Goal: Information Seeking & Learning: Learn about a topic

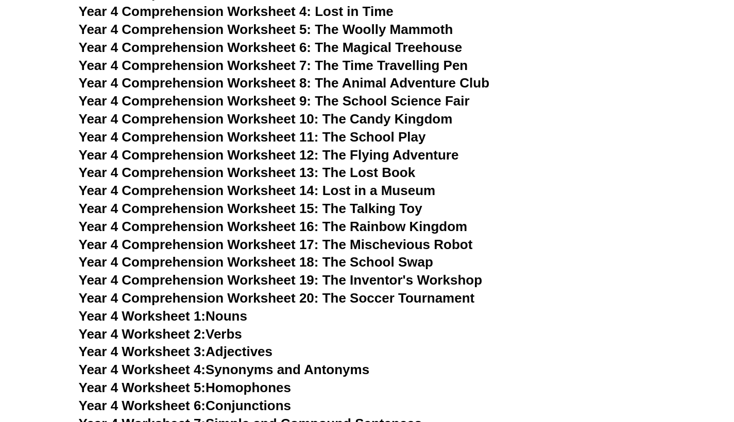
click at [259, 380] on link "Year 4 Worksheet 5: Homophones" at bounding box center [185, 387] width 213 height 15
click at [269, 398] on link "Year 4 Worksheet 6: Conjunctions" at bounding box center [185, 405] width 213 height 15
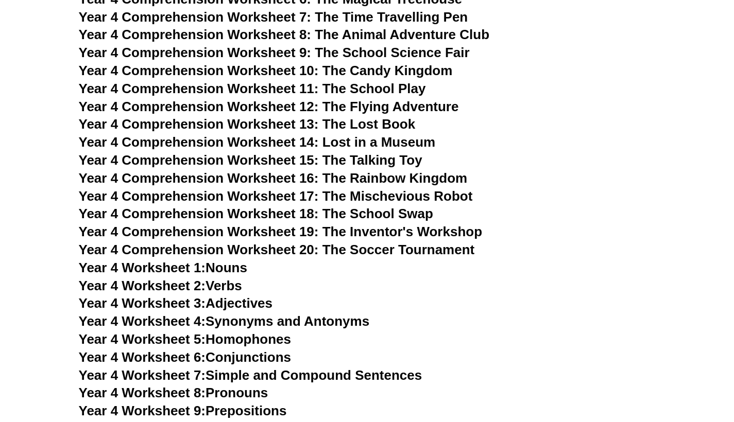
scroll to position [3819, 0]
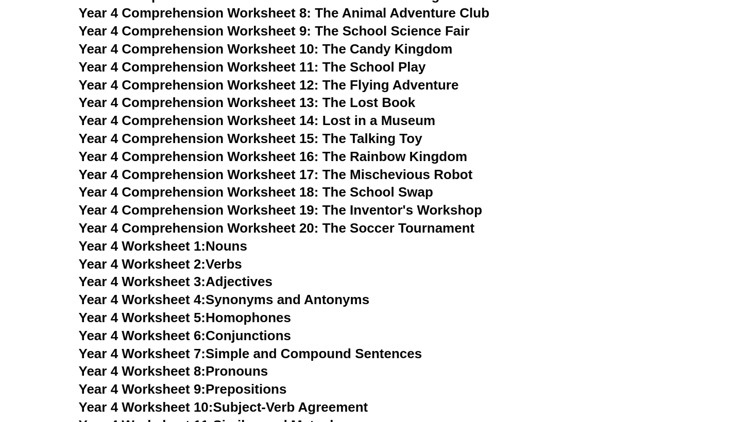
click at [314, 400] on link "Year 4 Worksheet 10: Subject-Verb Agreement" at bounding box center [224, 407] width 290 height 15
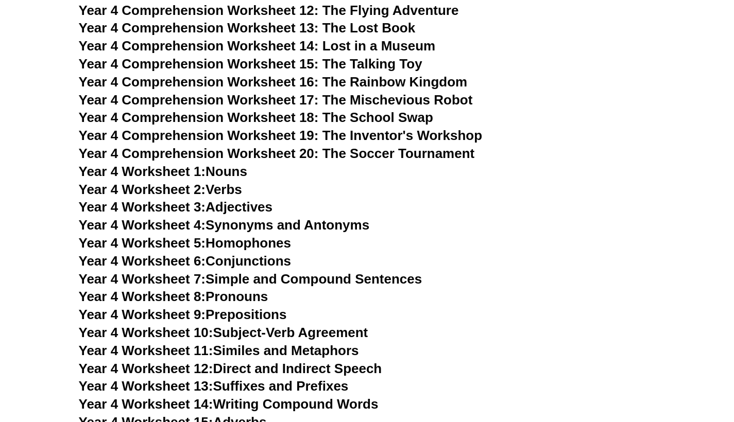
scroll to position [3932, 0]
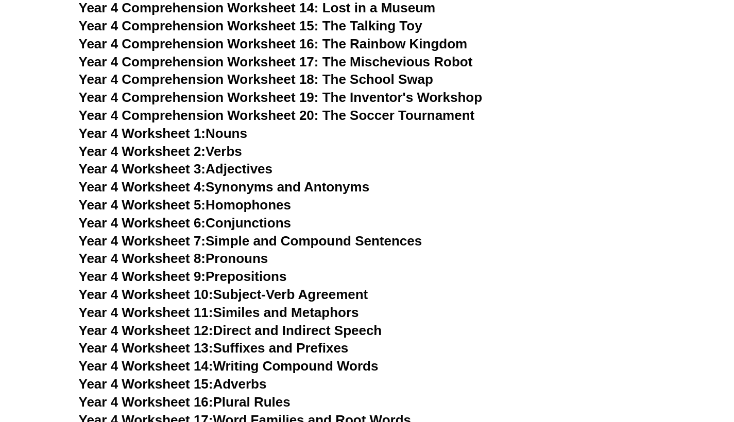
click at [297, 413] on link "Year 4 Worksheet 17: Word Families and Root Words" at bounding box center [245, 420] width 332 height 15
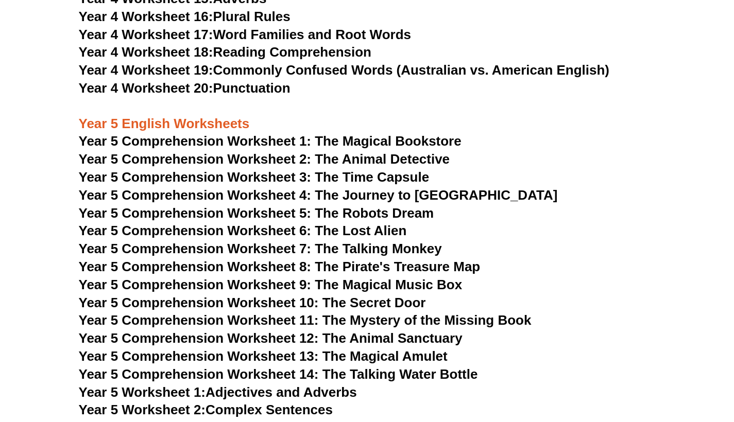
scroll to position [4398, 0]
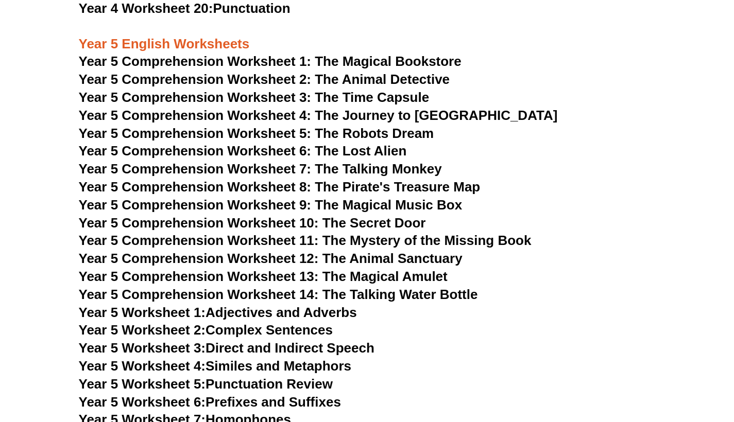
click at [298, 377] on link "Year 5 Worksheet 5: Punctuation Review" at bounding box center [206, 384] width 254 height 15
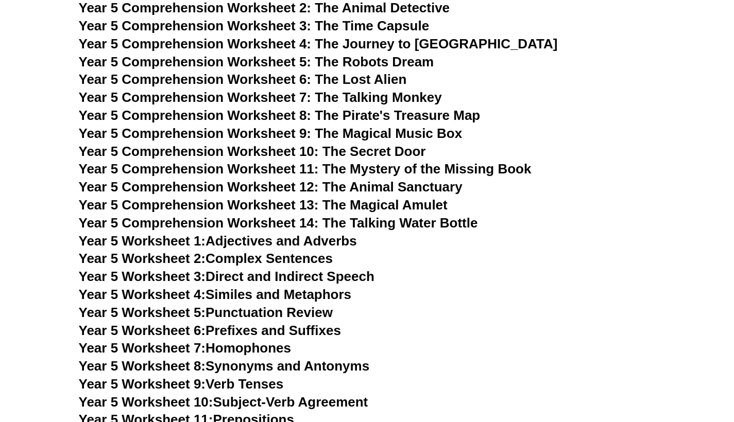
scroll to position [4496, 0]
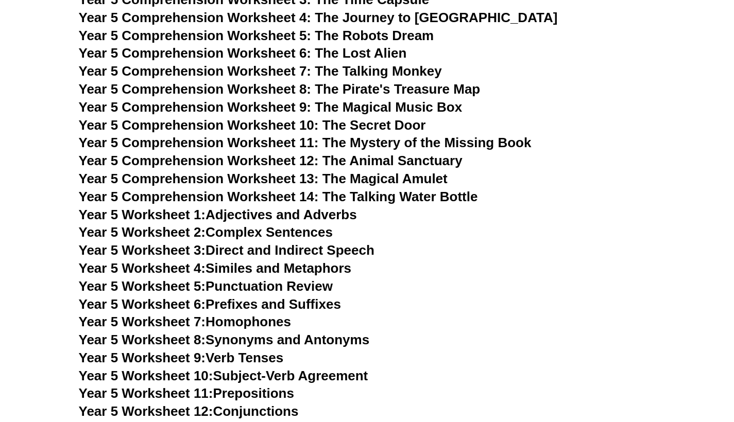
click at [265, 386] on link "Year 5 Worksheet 11: Prepositions" at bounding box center [186, 393] width 215 height 15
click at [264, 314] on link "Year 5 Worksheet 7: Homophones" at bounding box center [185, 321] width 213 height 15
click at [270, 404] on link "Year 5 Worksheet 12: Conjunctions" at bounding box center [189, 411] width 220 height 15
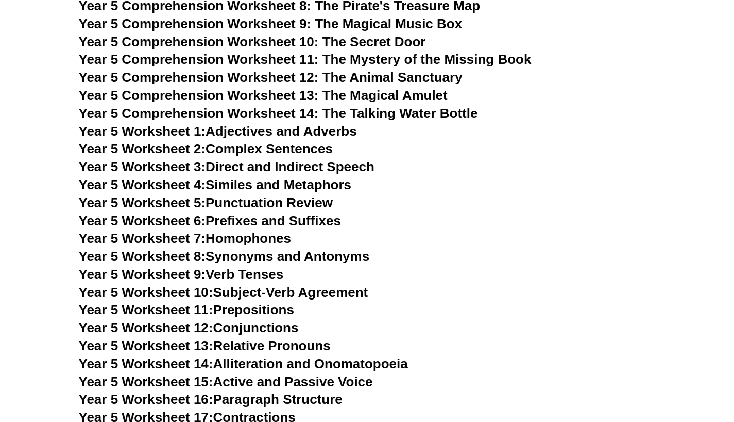
scroll to position [4587, 0]
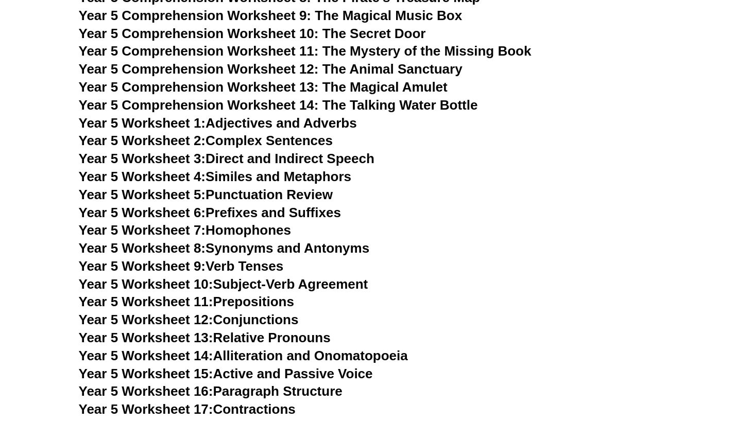
click at [272, 402] on link "Year 5 Worksheet 17: Contractions" at bounding box center [187, 409] width 217 height 15
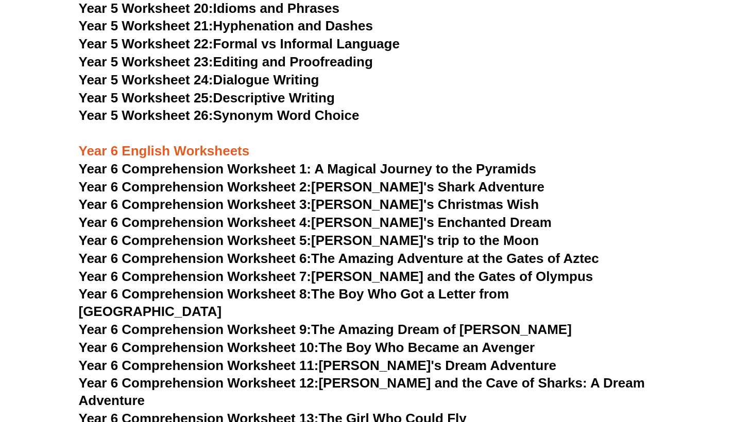
scroll to position [5110, 0]
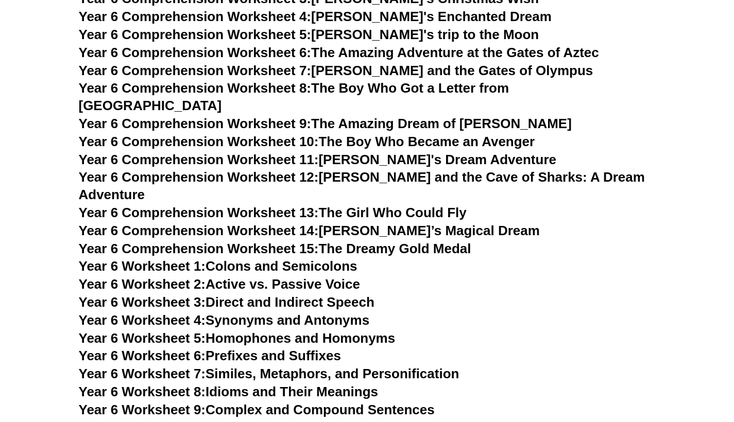
scroll to position [5278, 0]
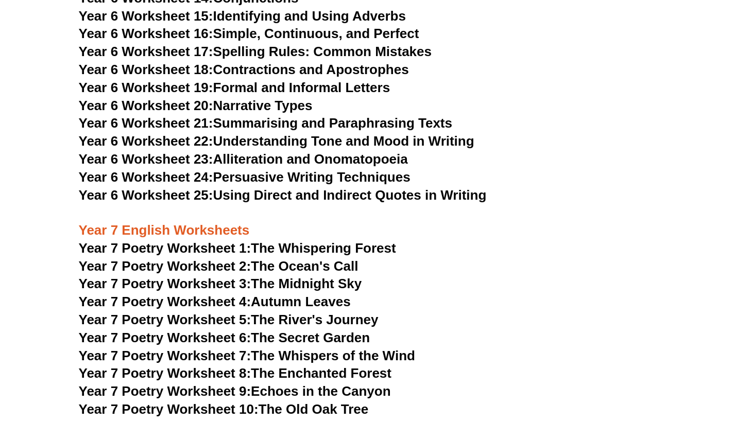
scroll to position [5549, 0]
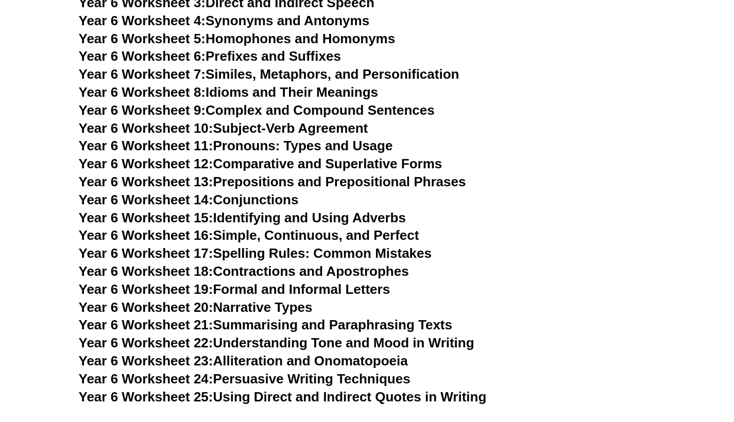
click at [308, 389] on link "Year 6 Worksheet 25: Using Direct and Indirect Quotes in Writing" at bounding box center [283, 396] width 408 height 15
